Goal: Navigation & Orientation: Find specific page/section

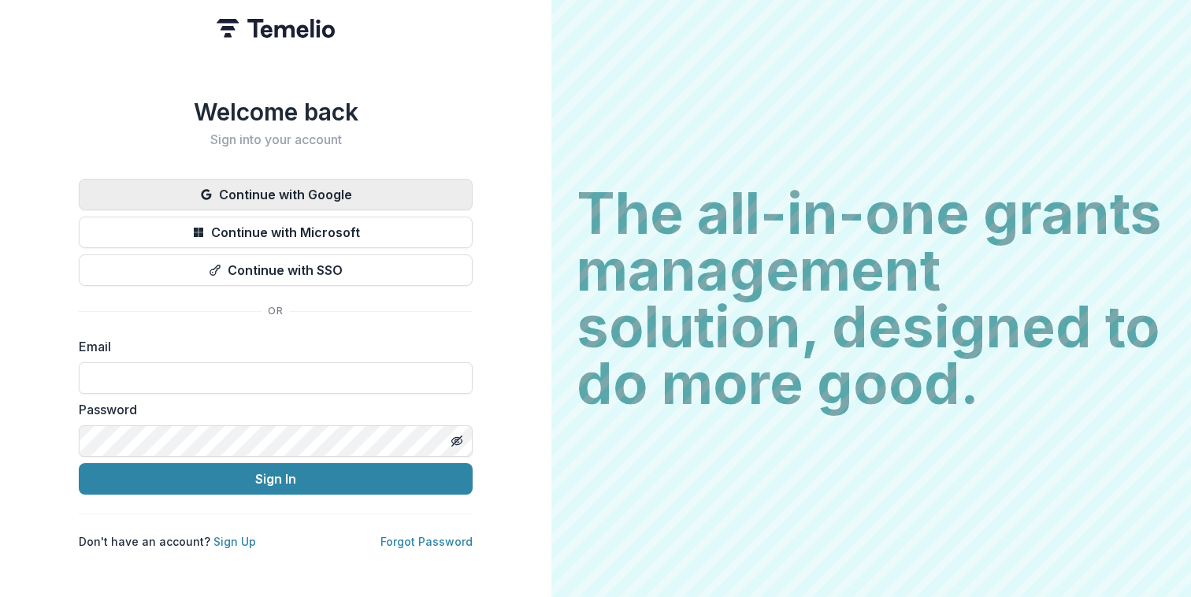
click at [212, 179] on button "Continue with Google" at bounding box center [276, 194] width 394 height 31
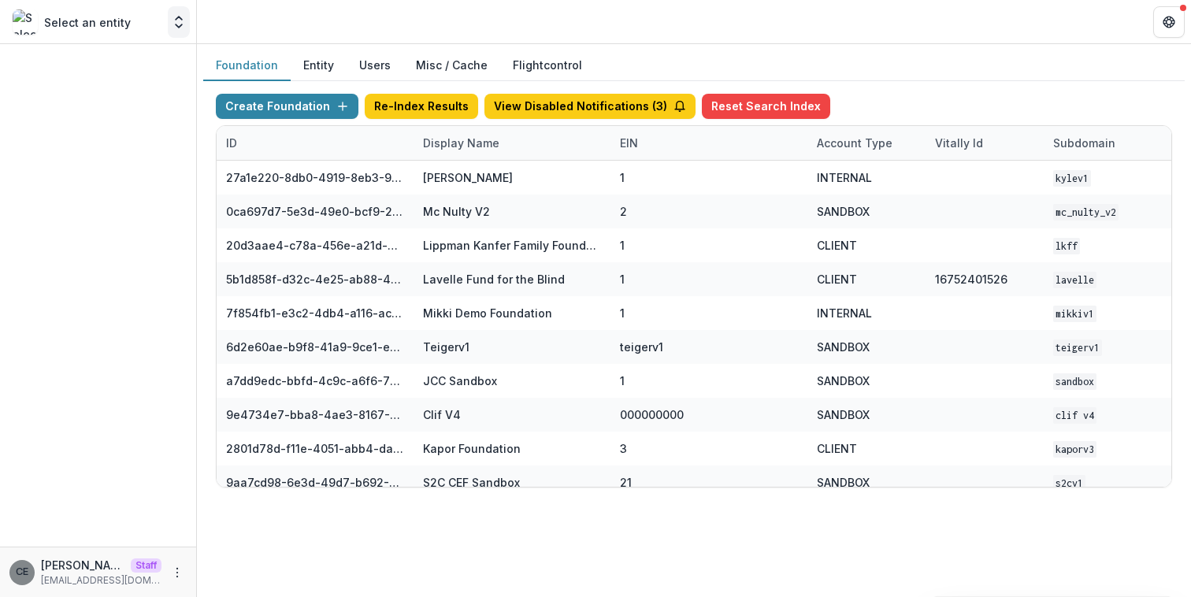
click at [177, 28] on icon "Open entity switcher" at bounding box center [179, 22] width 16 height 16
click at [292, 20] on header at bounding box center [694, 21] width 994 height 43
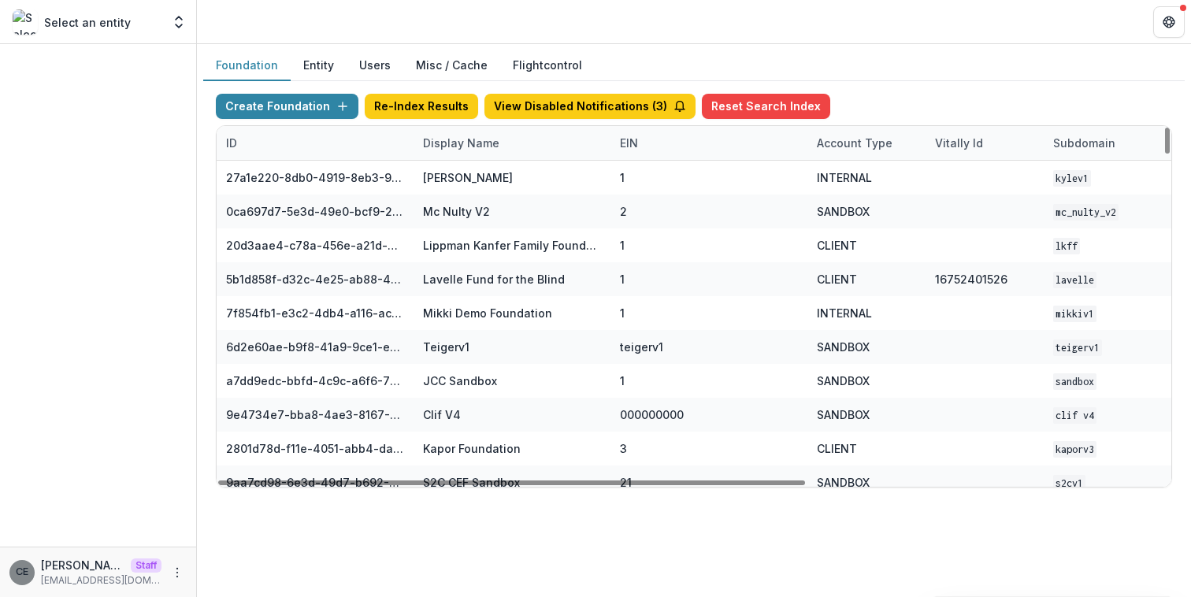
click at [324, 58] on button "Entity" at bounding box center [319, 65] width 56 height 31
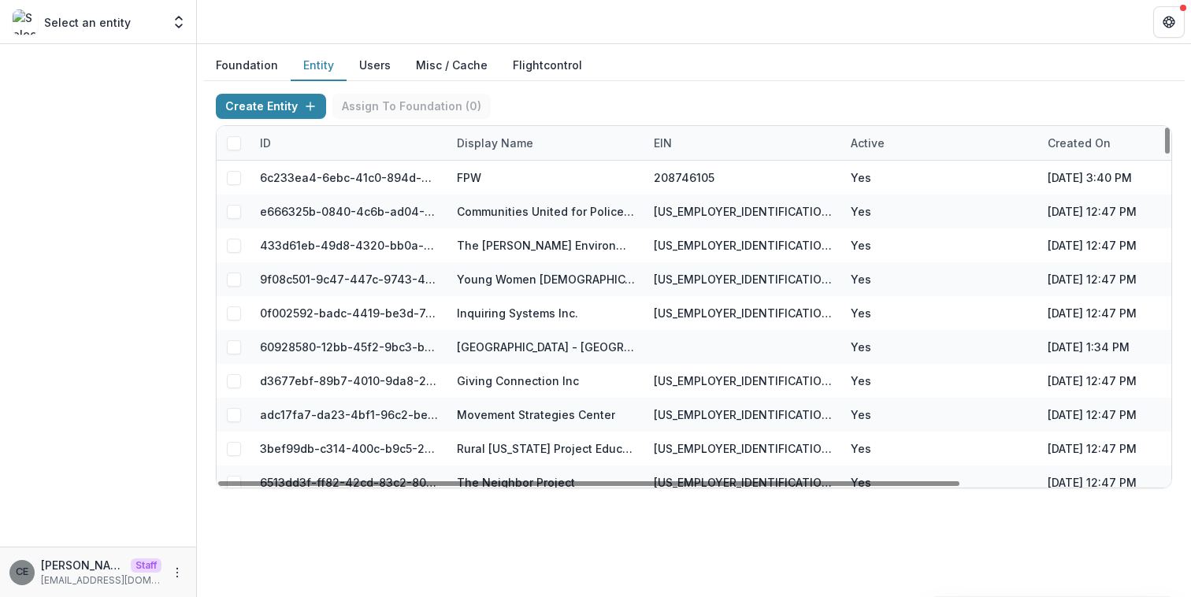
click at [499, 146] on div "Display Name" at bounding box center [494, 143] width 95 height 17
click at [489, 174] on input at bounding box center [544, 178] width 189 height 25
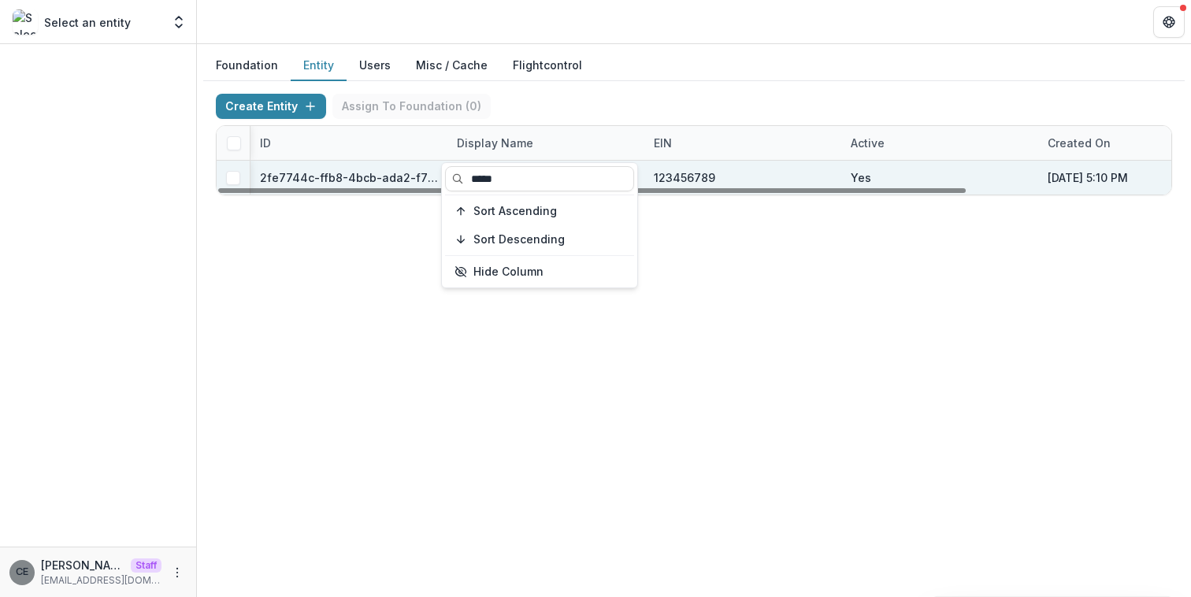
scroll to position [0, 261]
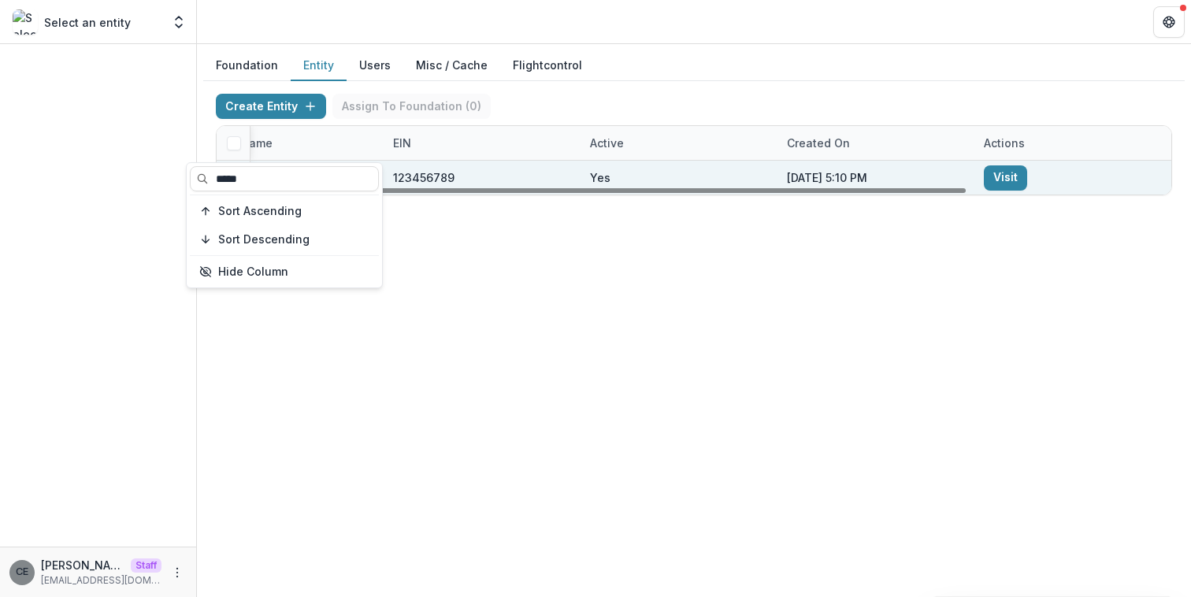
type input "*****"
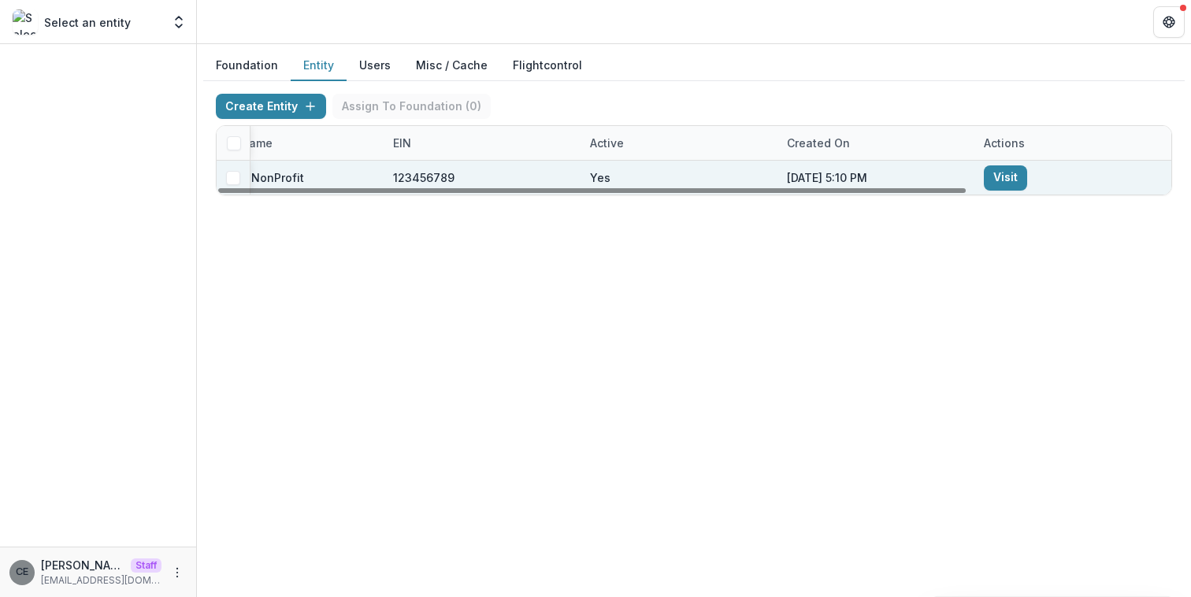
click at [1009, 174] on link "Visit" at bounding box center [1005, 177] width 43 height 25
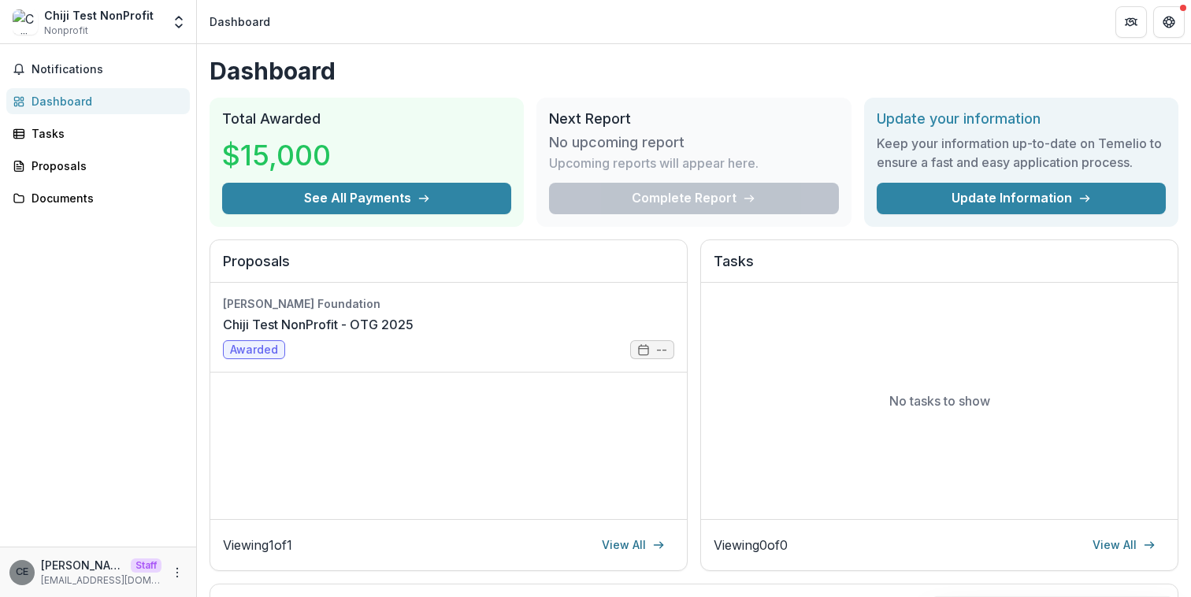
click at [69, 106] on div "Dashboard" at bounding box center [104, 101] width 146 height 17
click at [57, 170] on div "Proposals" at bounding box center [104, 165] width 146 height 17
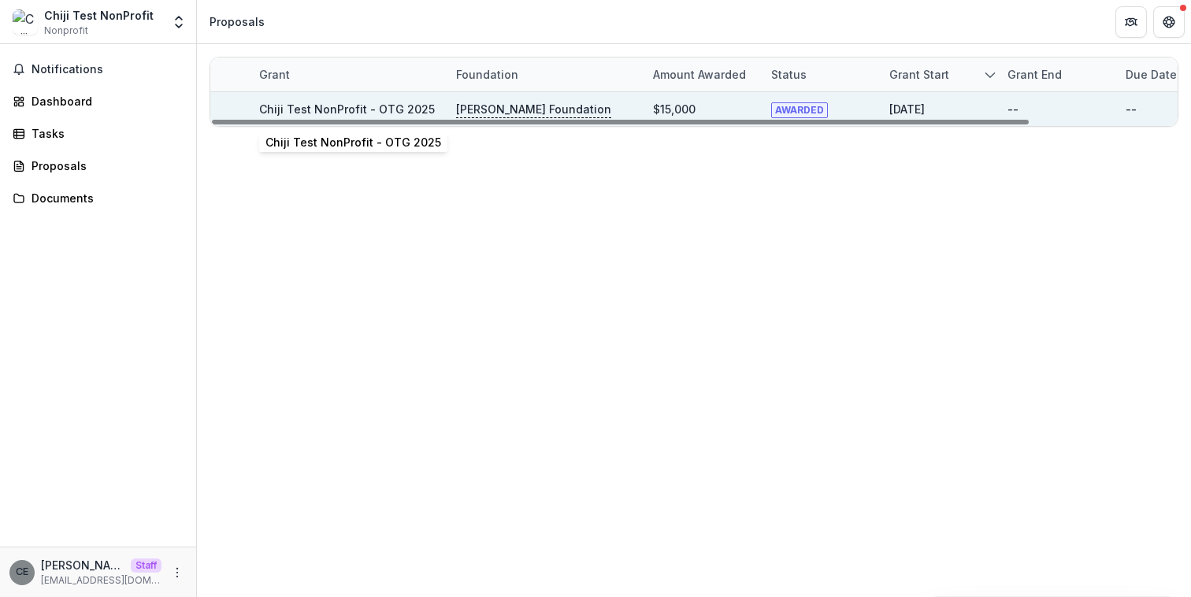
click at [332, 109] on link "Chiji Test NonProfit - OTG 2025" at bounding box center [347, 108] width 176 height 13
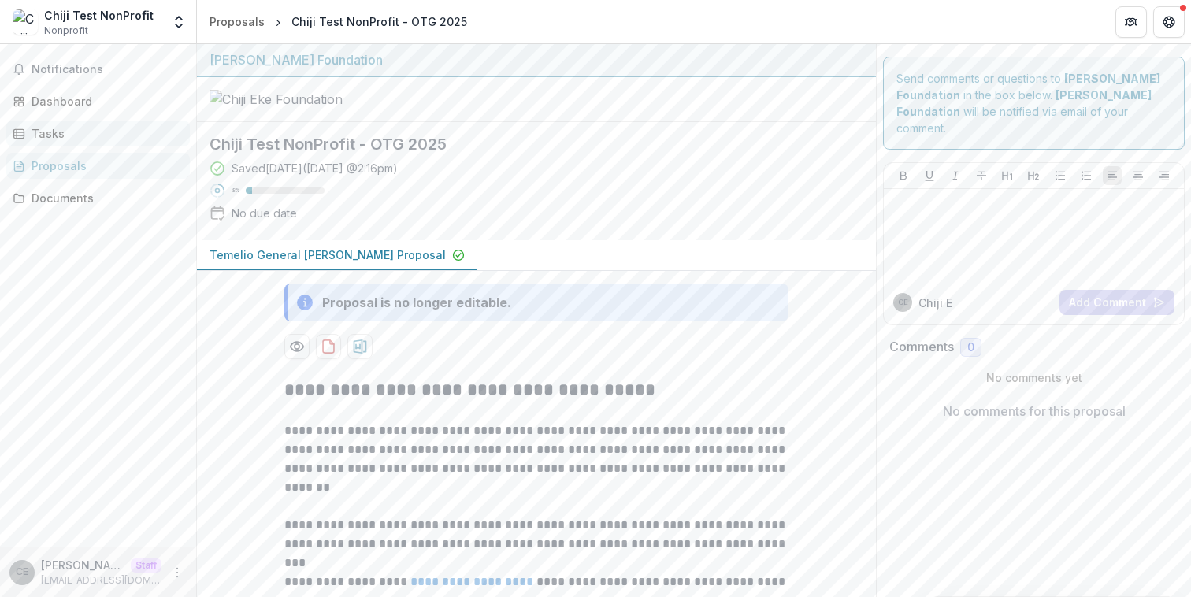
click at [78, 135] on div "Tasks" at bounding box center [104, 133] width 146 height 17
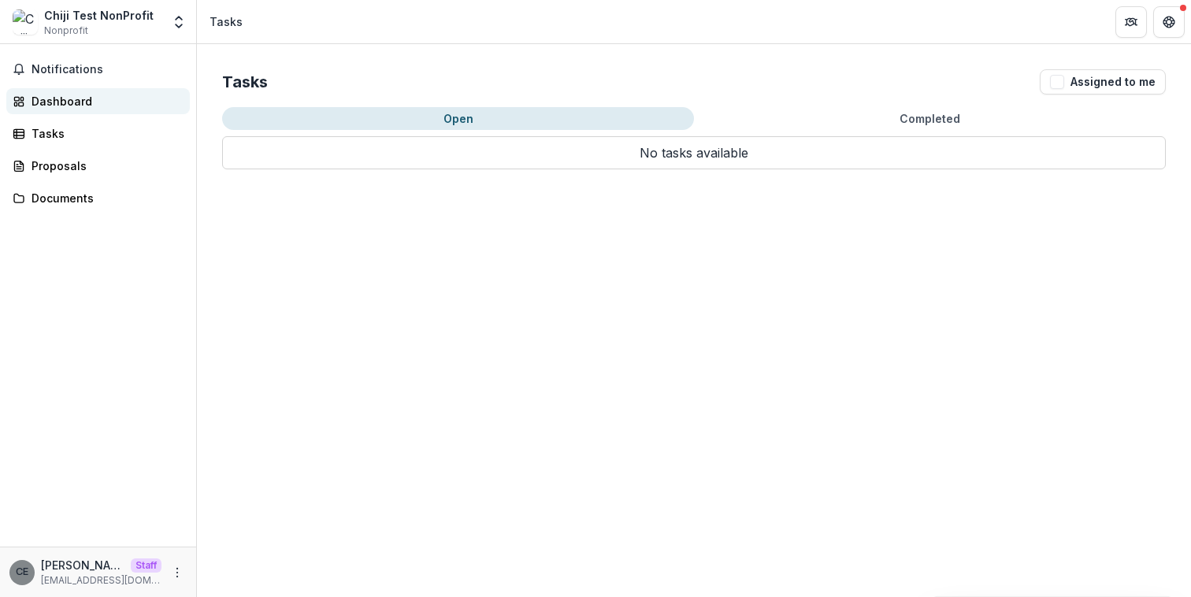
click at [78, 99] on div "Dashboard" at bounding box center [104, 101] width 146 height 17
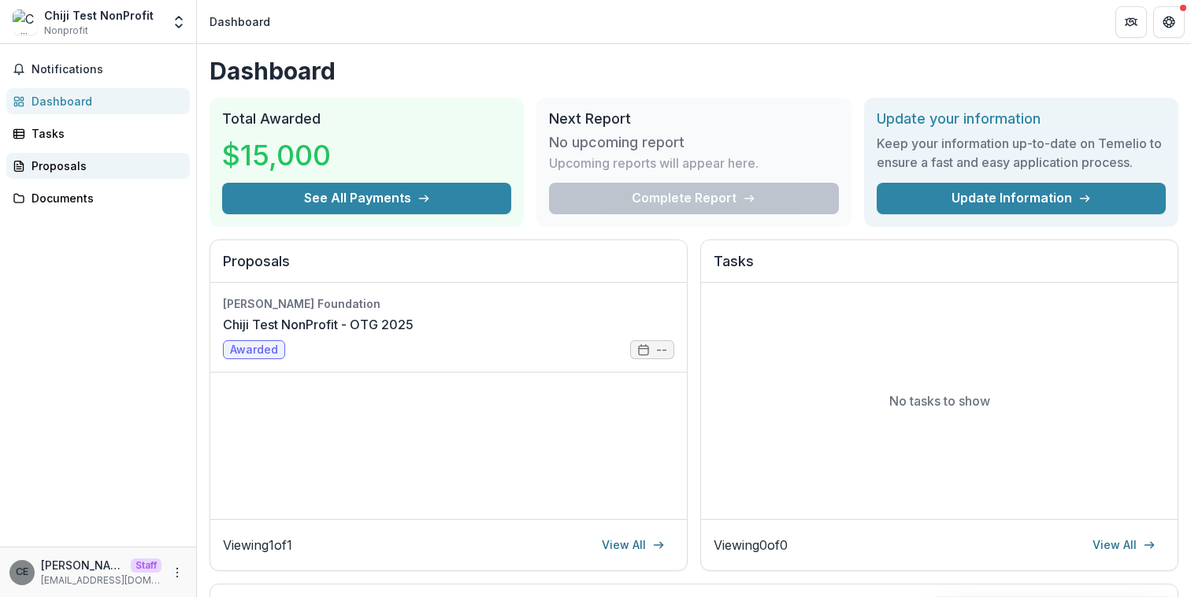
click at [58, 165] on div "Proposals" at bounding box center [104, 165] width 146 height 17
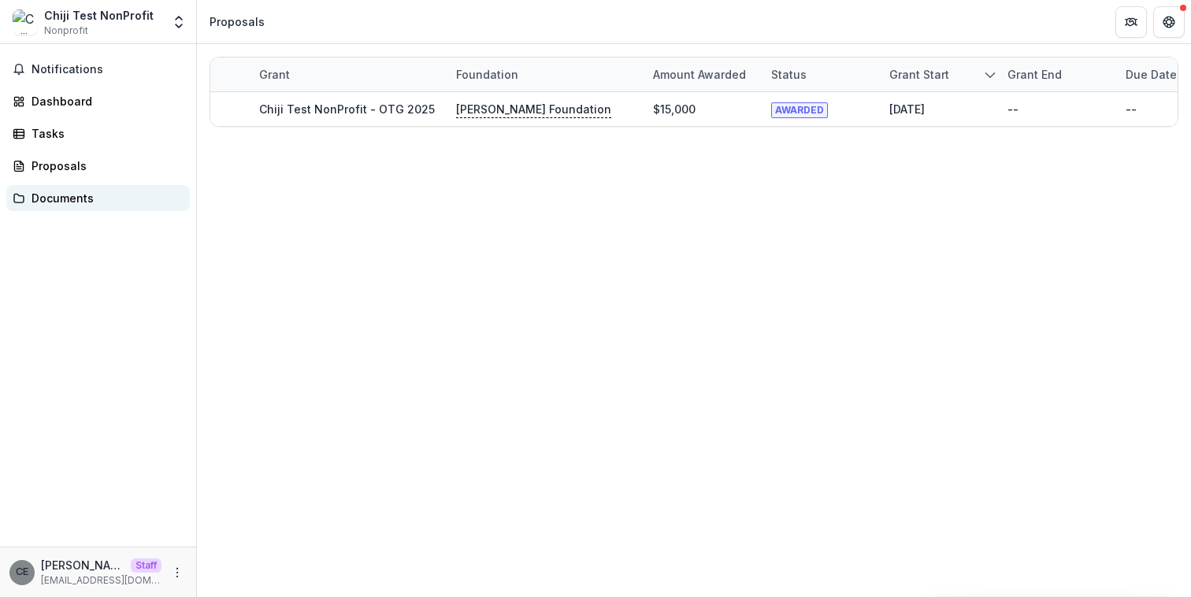
click at [56, 202] on div "Documents" at bounding box center [104, 198] width 146 height 17
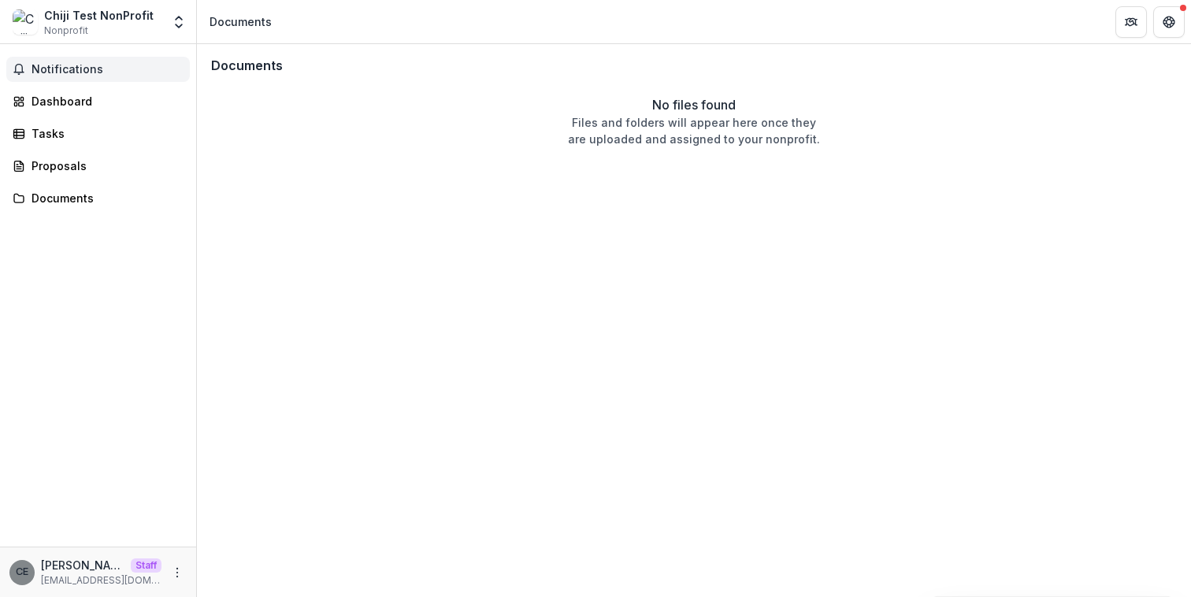
click at [65, 69] on span "Notifications" at bounding box center [107, 69] width 152 height 13
click at [51, 112] on link "Dashboard" at bounding box center [97, 101] width 183 height 26
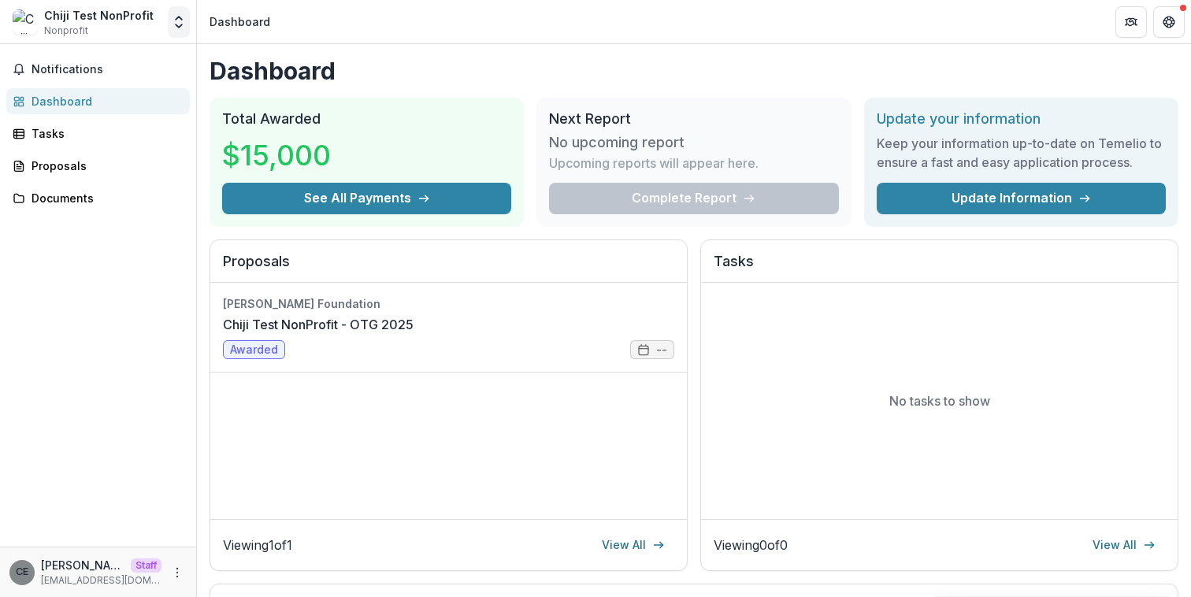
click at [176, 20] on icon "Open entity switcher" at bounding box center [179, 22] width 16 height 16
click at [124, 81] on link "Settings" at bounding box center [98, 87] width 189 height 26
